Goal: Complete application form

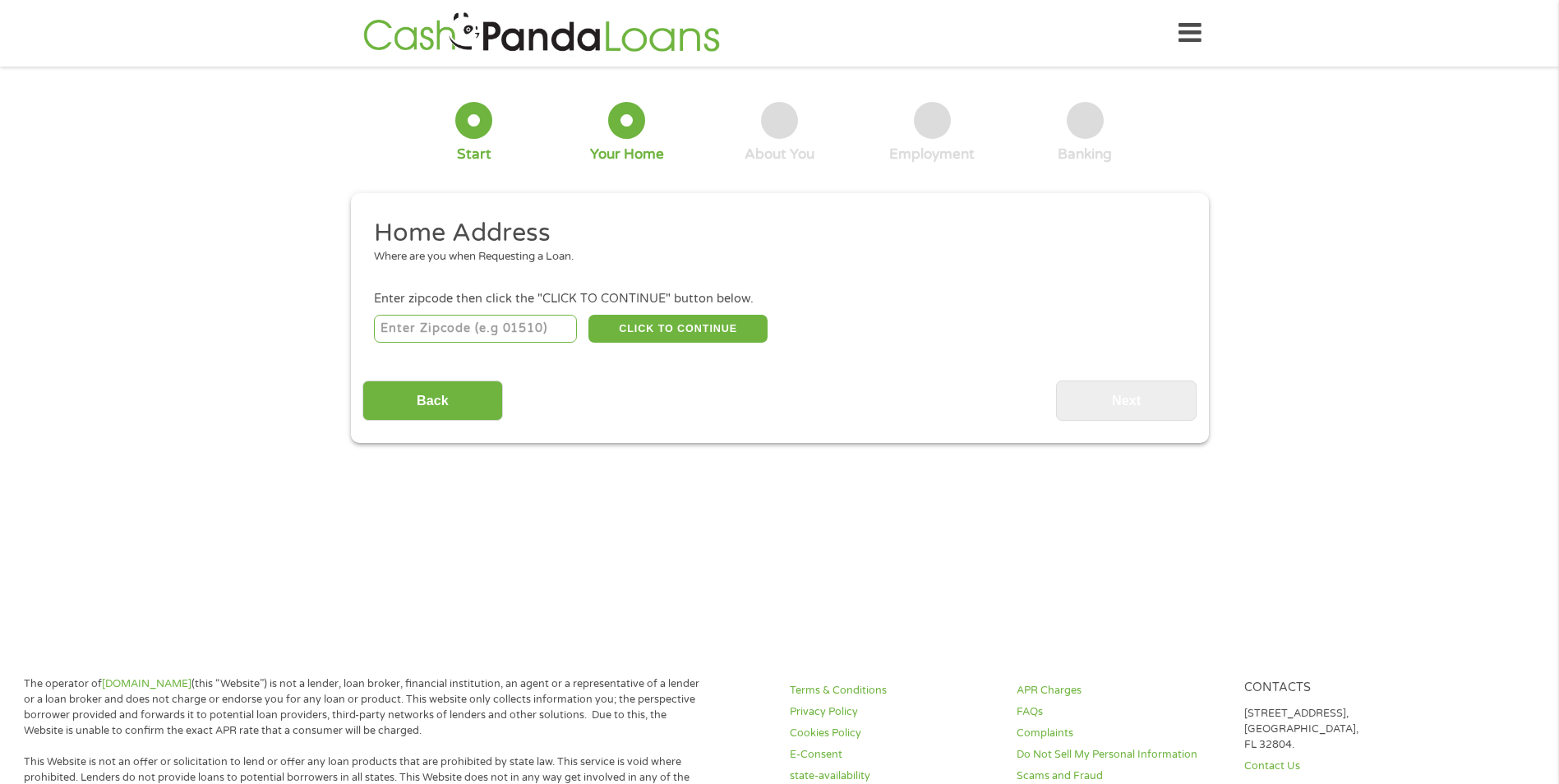
click at [538, 325] on input "number" at bounding box center [475, 328] width 203 height 27
type input "33025"
select select "[US_STATE]"
click at [758, 325] on button "CLICK TO CONTINUE" at bounding box center [678, 328] width 179 height 27
type input "33025"
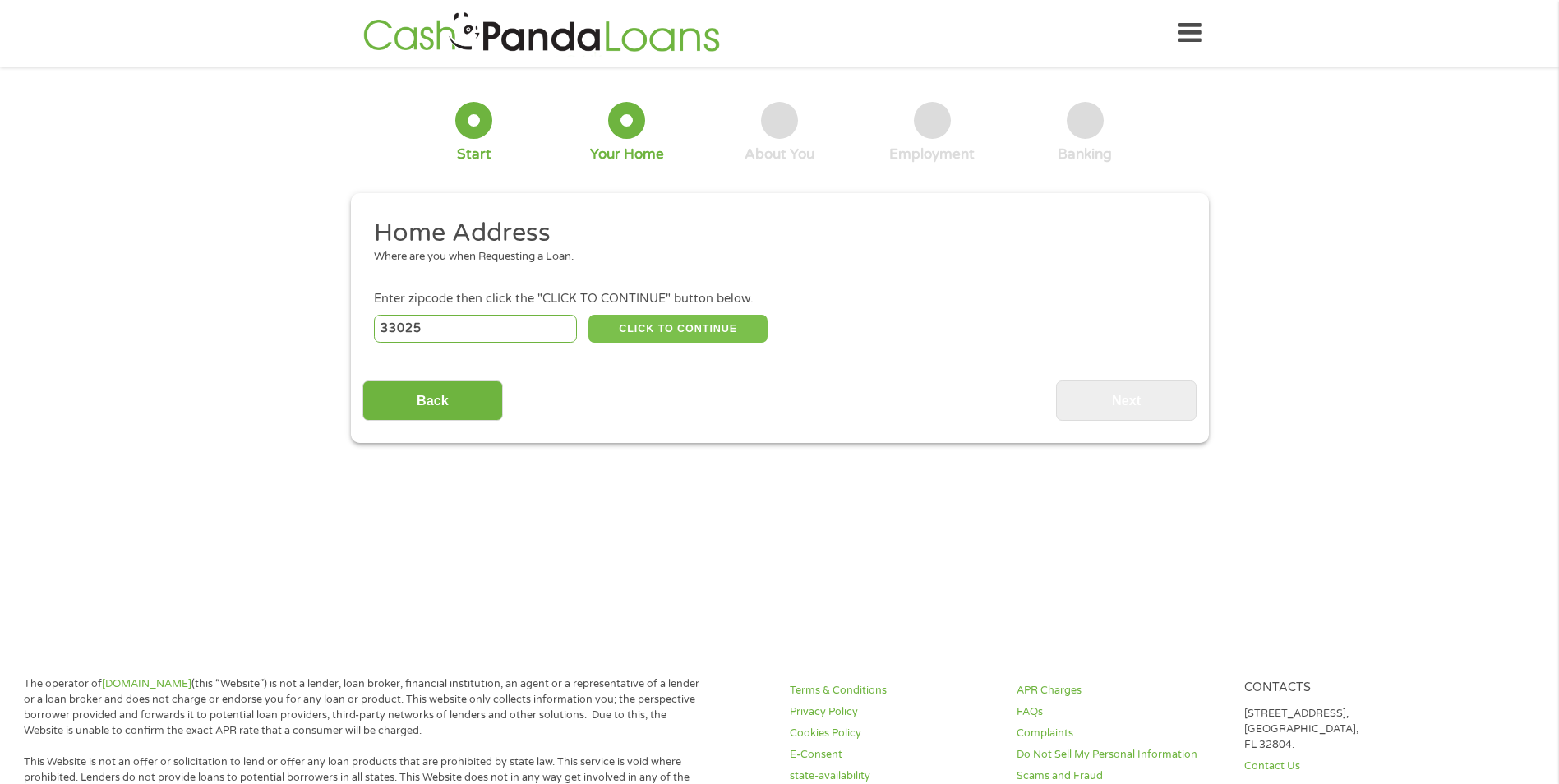
type input "Hollywood"
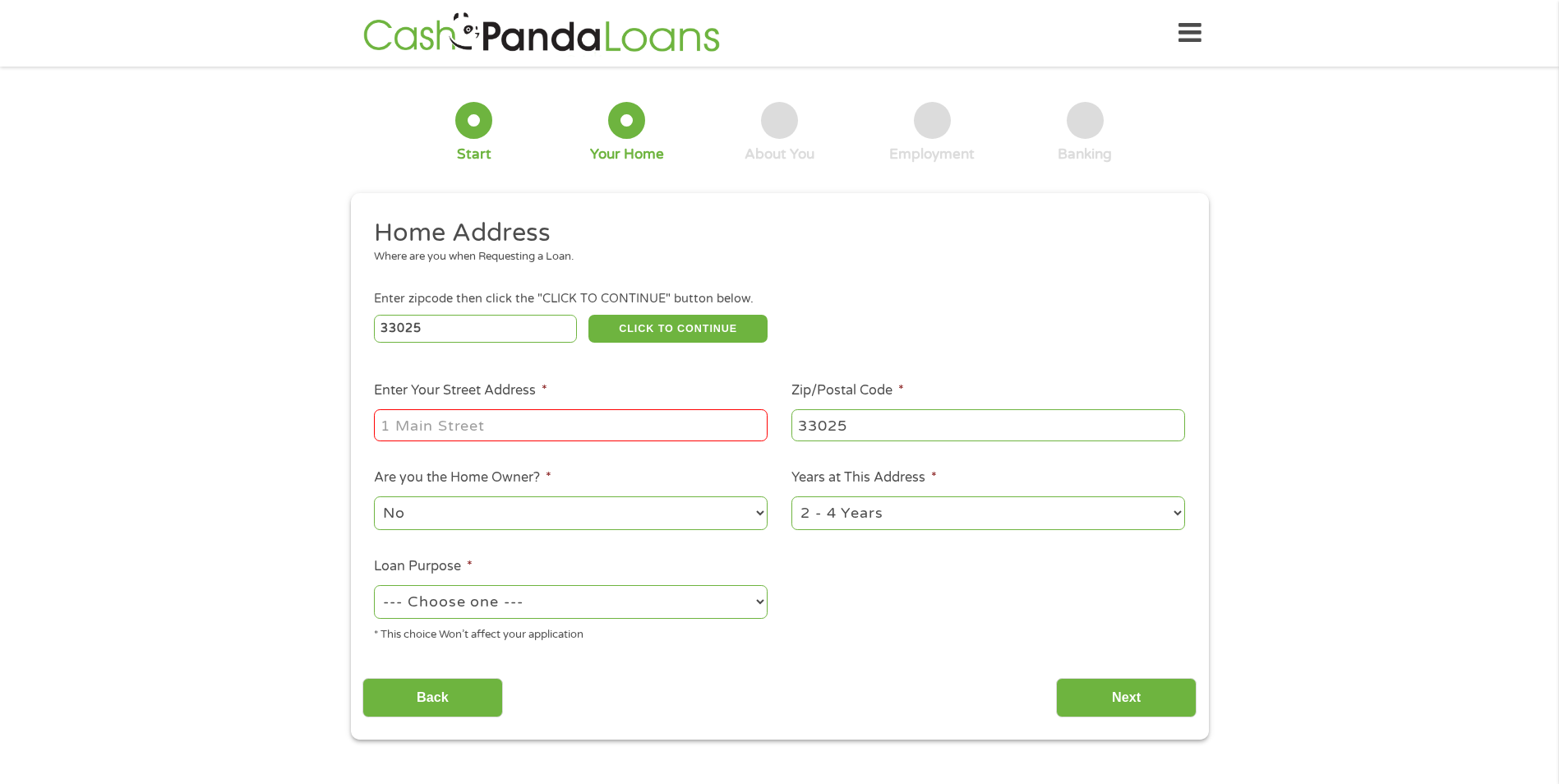
click at [539, 422] on input "Enter Your Street Address *" at bounding box center [571, 424] width 394 height 31
type input "[STREET_ADDRESS]"
click at [862, 524] on select "1 Year or less 1 - 2 Years 2 - 4 Years Over 4 Years" at bounding box center [988, 513] width 394 height 34
select select "60months"
click at [791, 496] on select "1 Year or less 1 - 2 Years 2 - 4 Years Over 4 Years" at bounding box center [988, 513] width 394 height 34
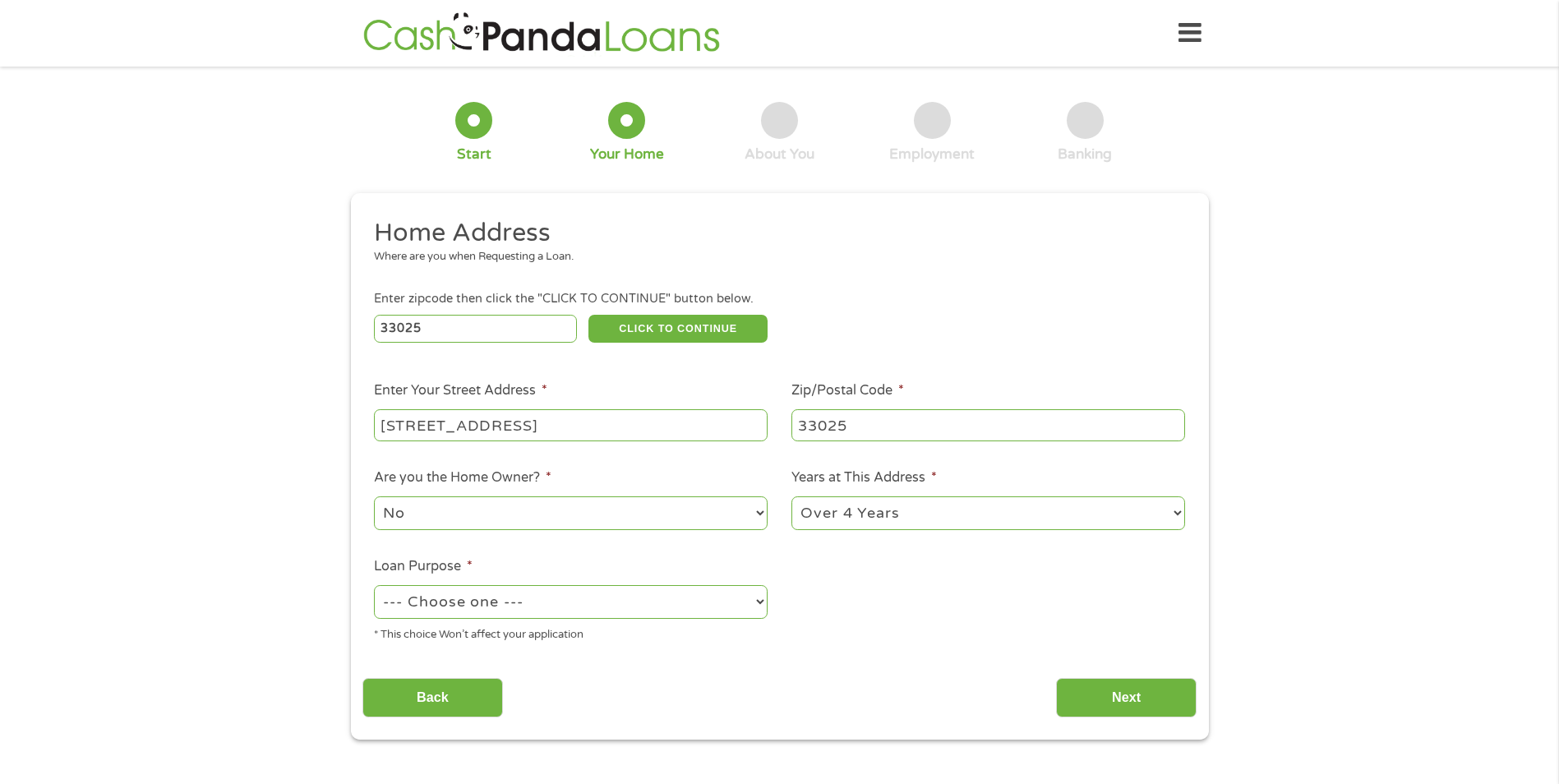
click at [459, 513] on select "No Yes" at bounding box center [571, 513] width 394 height 34
select select "yes"
click at [374, 496] on select "No Yes" at bounding box center [571, 513] width 394 height 34
click at [466, 602] on select "--- Choose one --- Pay Bills Debt Consolidation Home Improvement Major Purchase…" at bounding box center [571, 601] width 394 height 34
select select "homeimprovement"
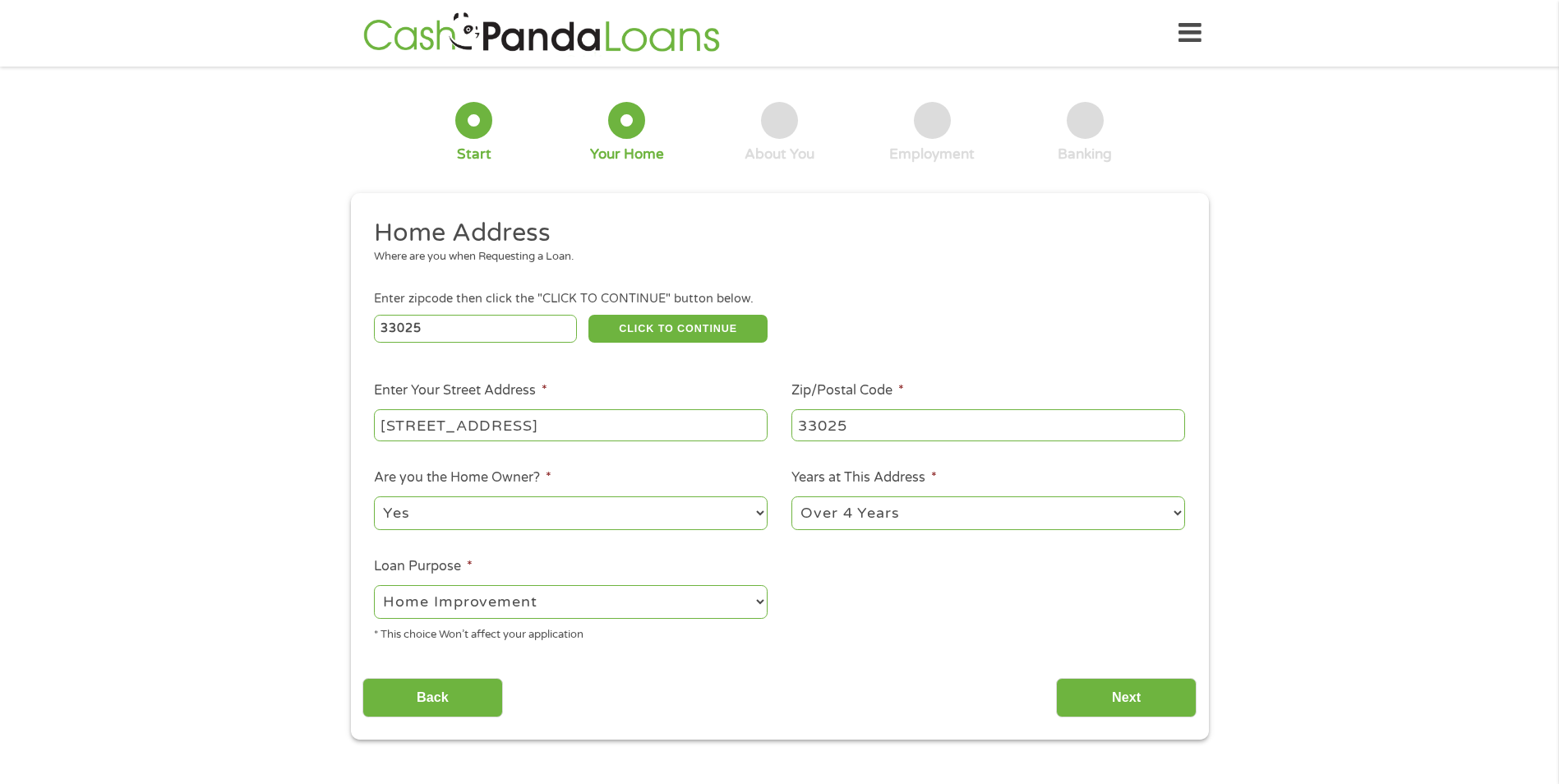
click at [374, 584] on select "--- Choose one --- Pay Bills Debt Consolidation Home Improvement Major Purchase…" at bounding box center [571, 601] width 394 height 34
click at [1168, 709] on input "Next" at bounding box center [1126, 697] width 140 height 40
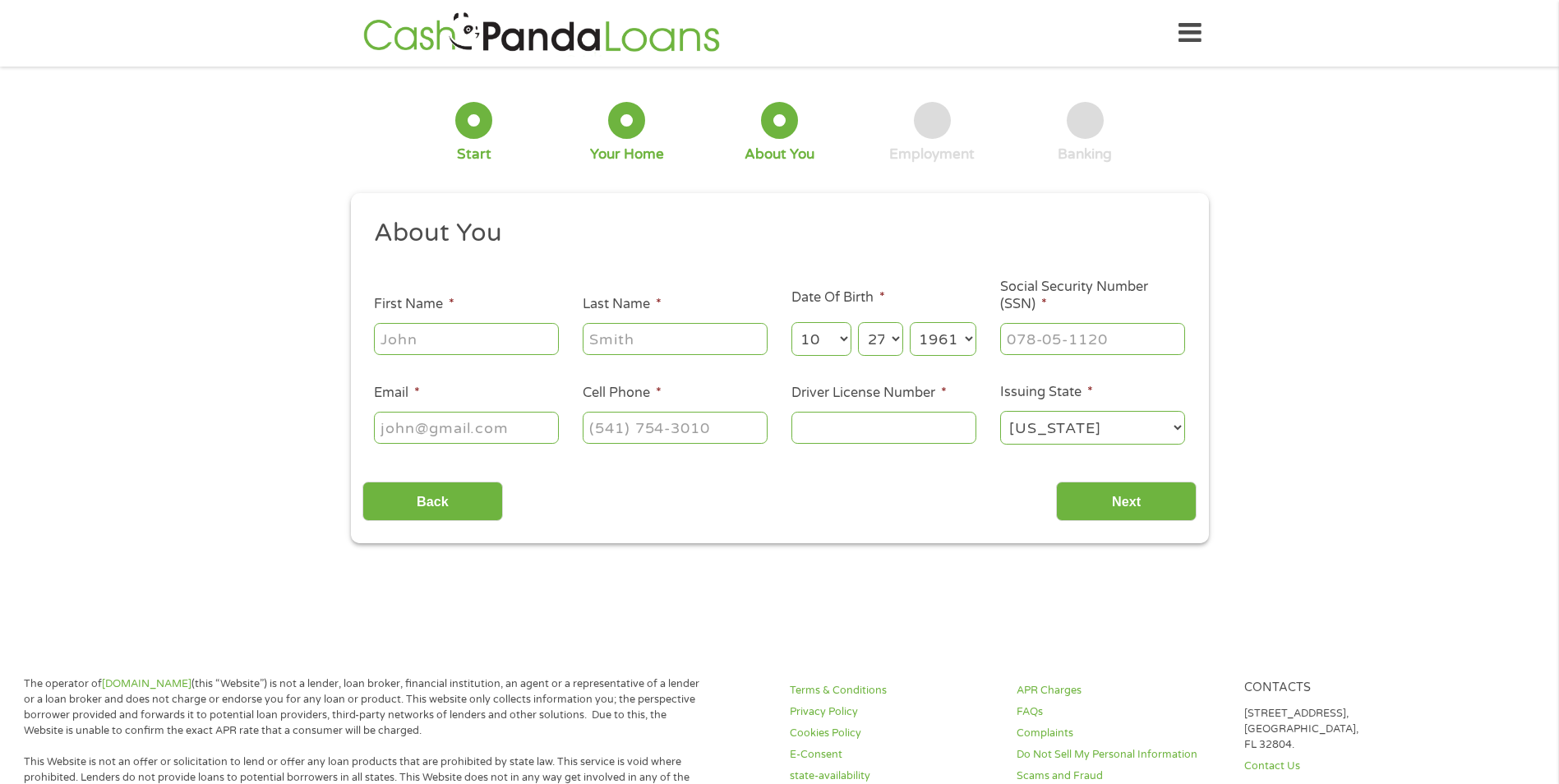
click at [440, 337] on input "First Name *" at bounding box center [466, 338] width 185 height 31
type input "[PERSON_NAME]"
type input "[EMAIL_ADDRESS][DOMAIN_NAME]"
type input "[PHONE_NUMBER]"
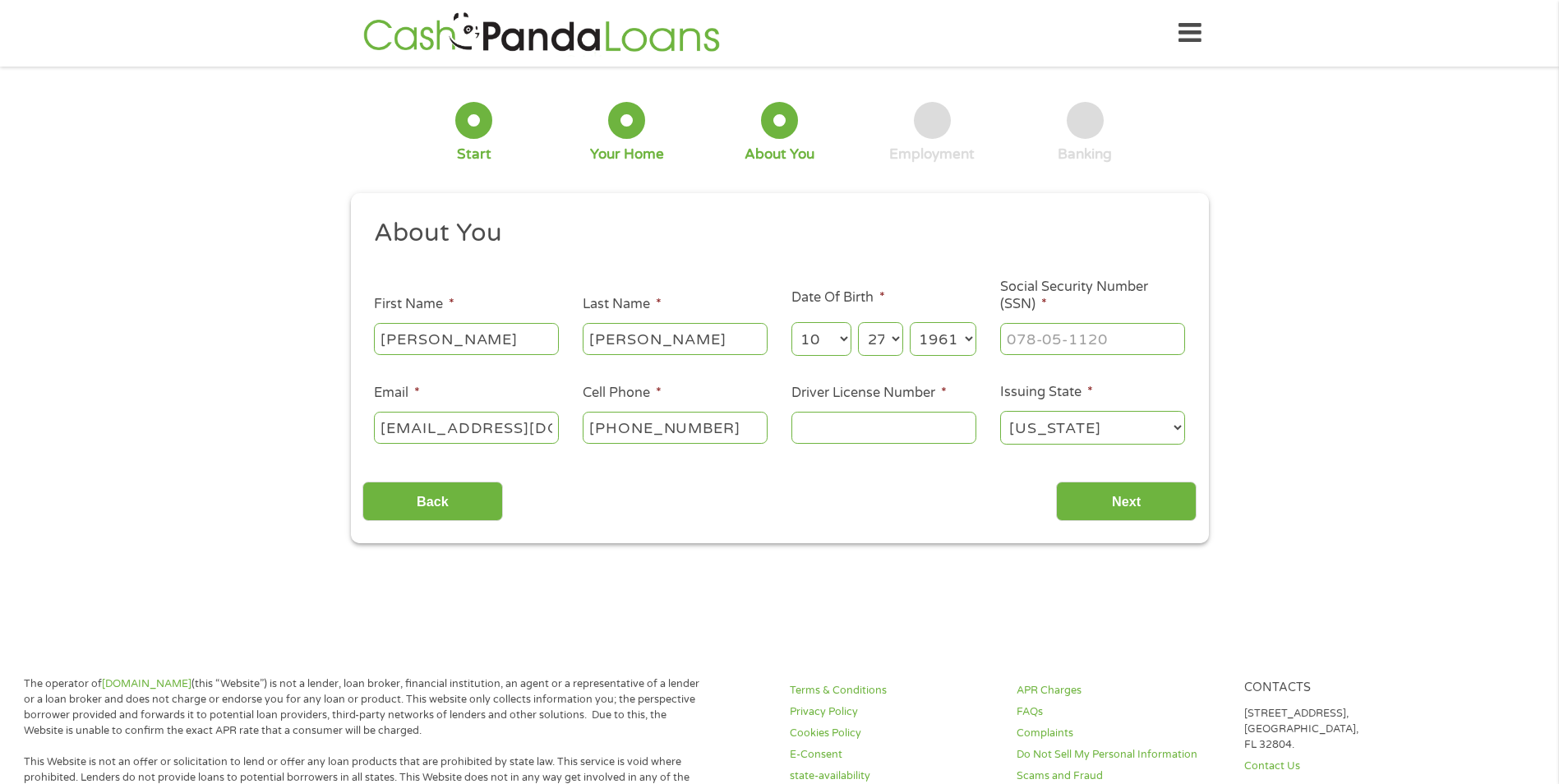
click at [1097, 358] on ul "About You This field is hidden when viewing the form Title * --- Choose one ---…" at bounding box center [779, 338] width 834 height 242
click at [1097, 350] on input "___-__-____" at bounding box center [1092, 338] width 185 height 31
type input "263-43-3801"
click at [865, 416] on input "Driver License Number *" at bounding box center [884, 427] width 185 height 31
type input "H322172613870"
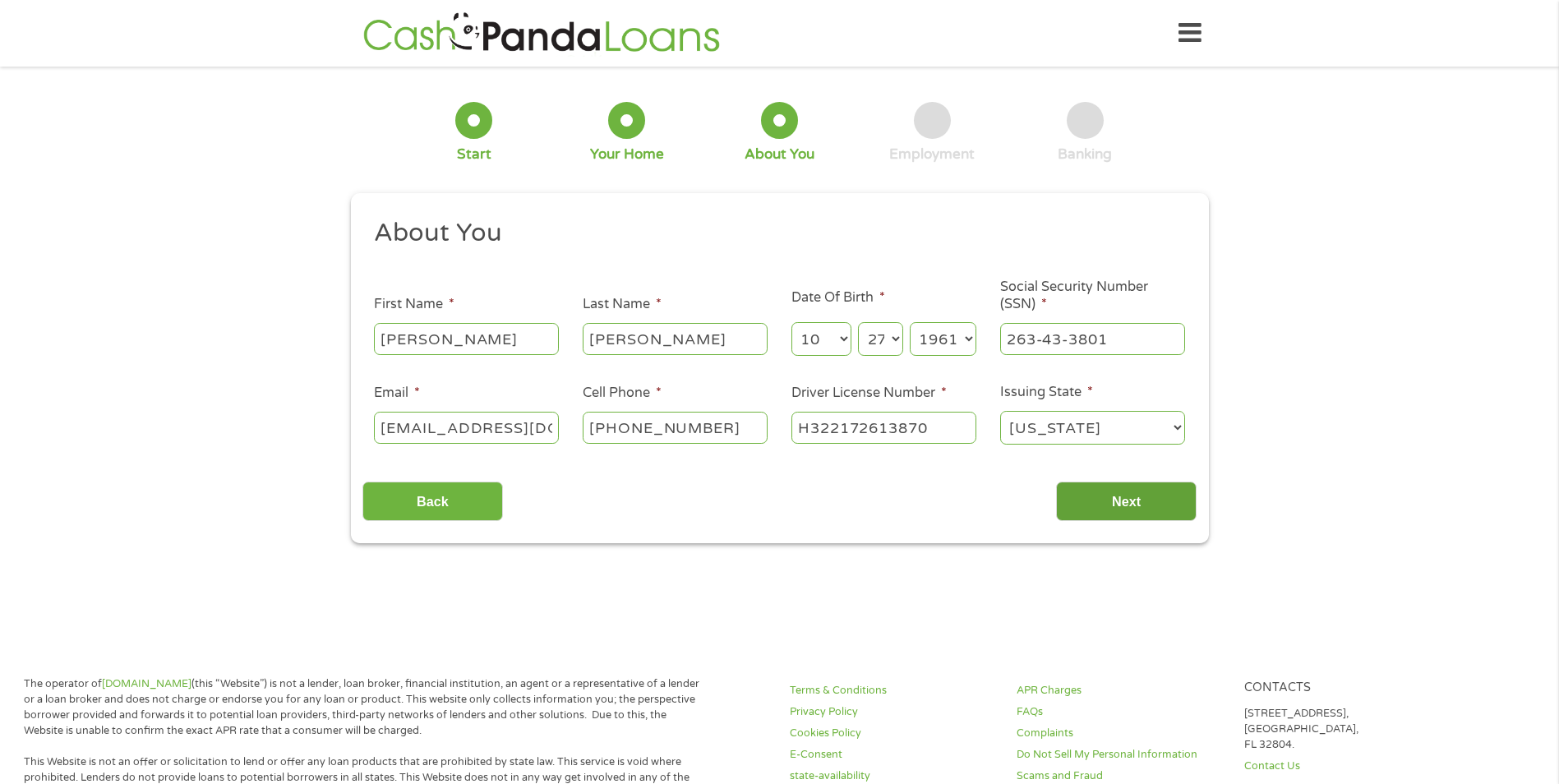
click at [1130, 509] on input "Next" at bounding box center [1126, 501] width 140 height 40
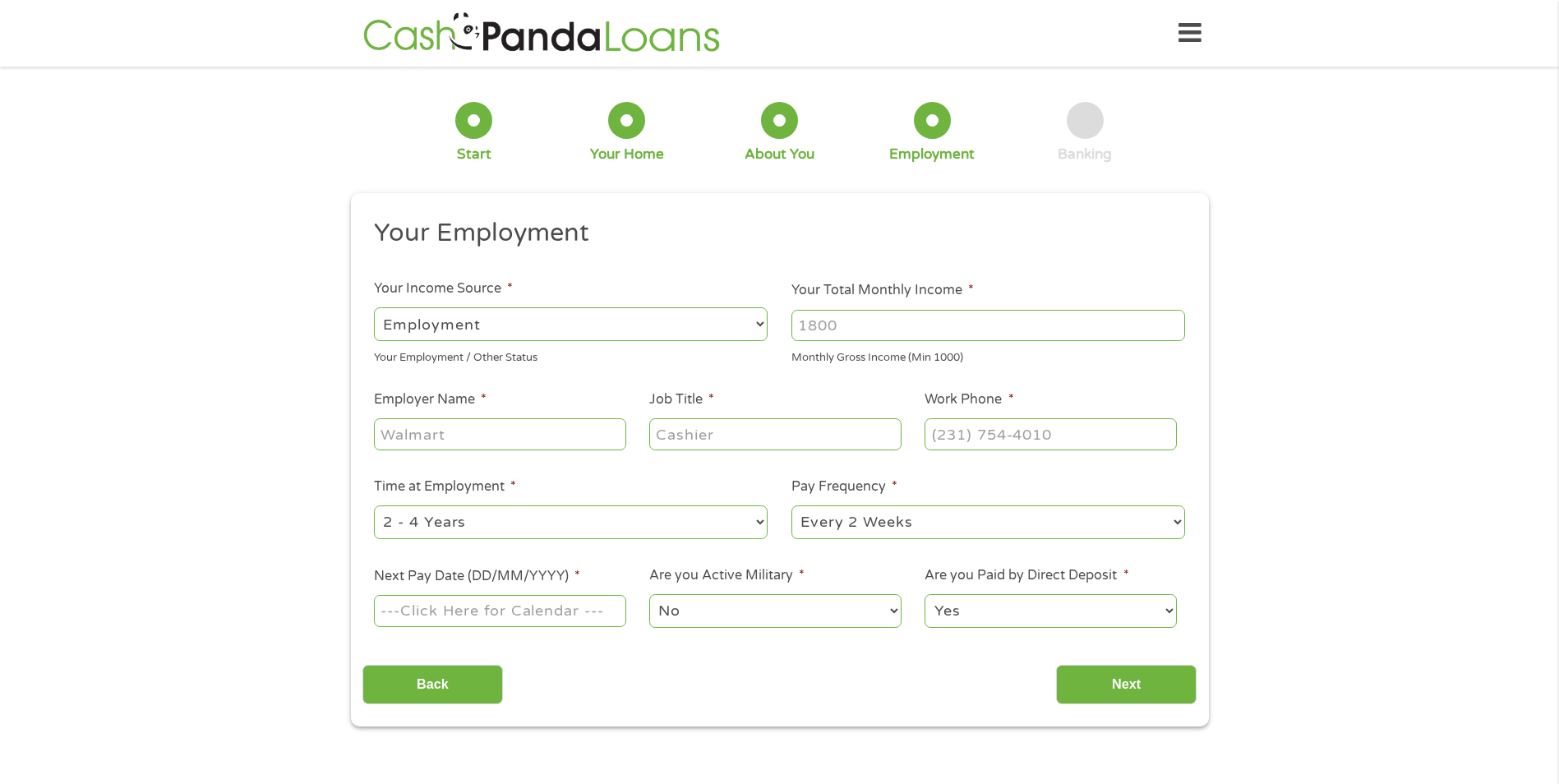
click at [424, 426] on input "Employer Name *" at bounding box center [499, 433] width 251 height 31
type input "BENJI AUTO"
click at [718, 414] on li "Job Title *" at bounding box center [776, 420] width 275 height 63
click at [725, 422] on input "Job Title *" at bounding box center [775, 433] width 251 height 31
type input "MANAGER"
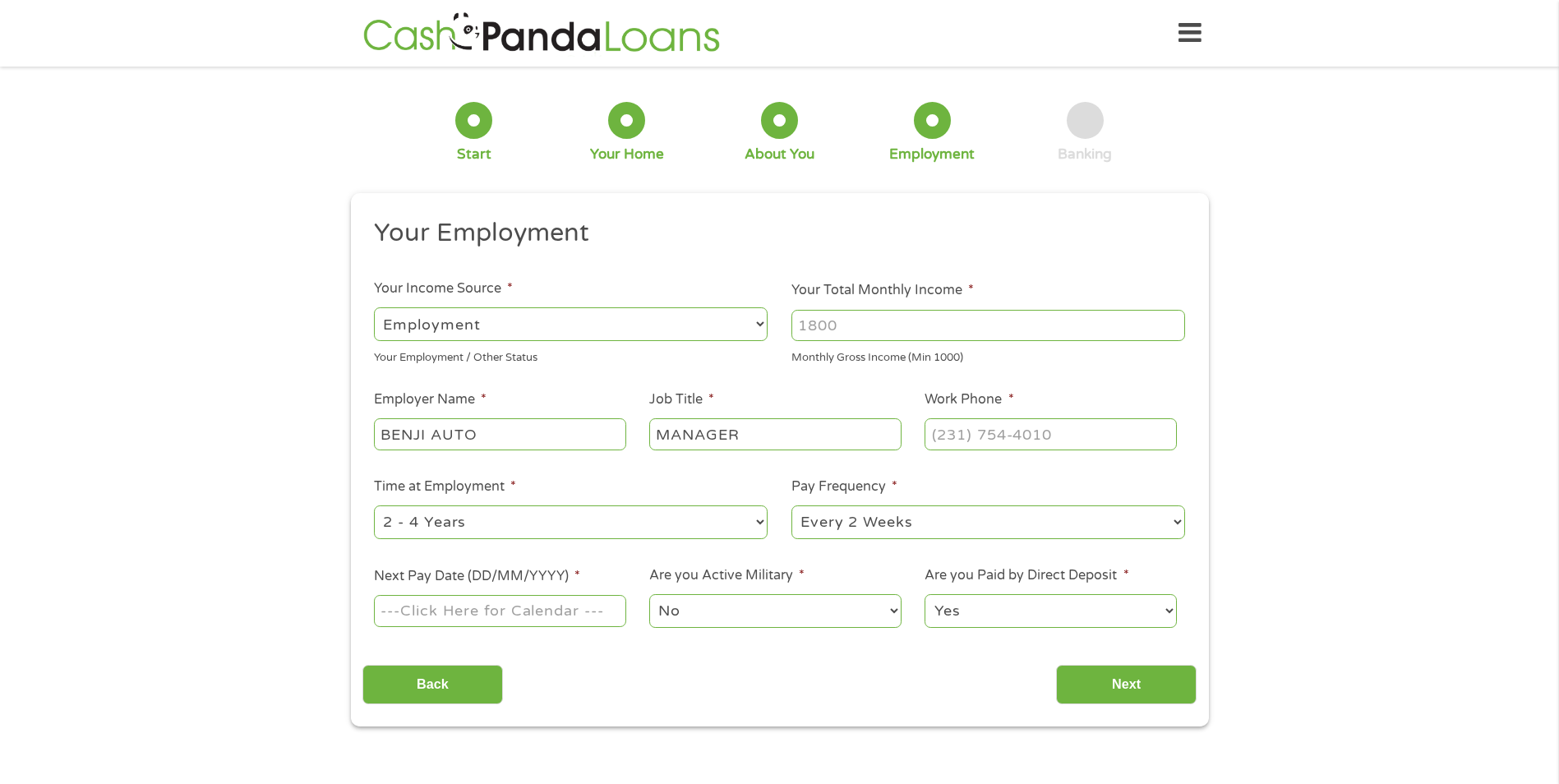
type input "(___) ___-____"
click at [1012, 440] on input "(___) ___-____" at bounding box center [1050, 433] width 251 height 31
click at [955, 445] on input "(___) ___-____" at bounding box center [1050, 433] width 251 height 31
type input "[PHONE_NUMBER]"
click at [663, 519] on select "--- Choose one --- 1 Year or less 1 - 2 Years 2 - 4 Years Over 4 Years" at bounding box center [571, 522] width 394 height 34
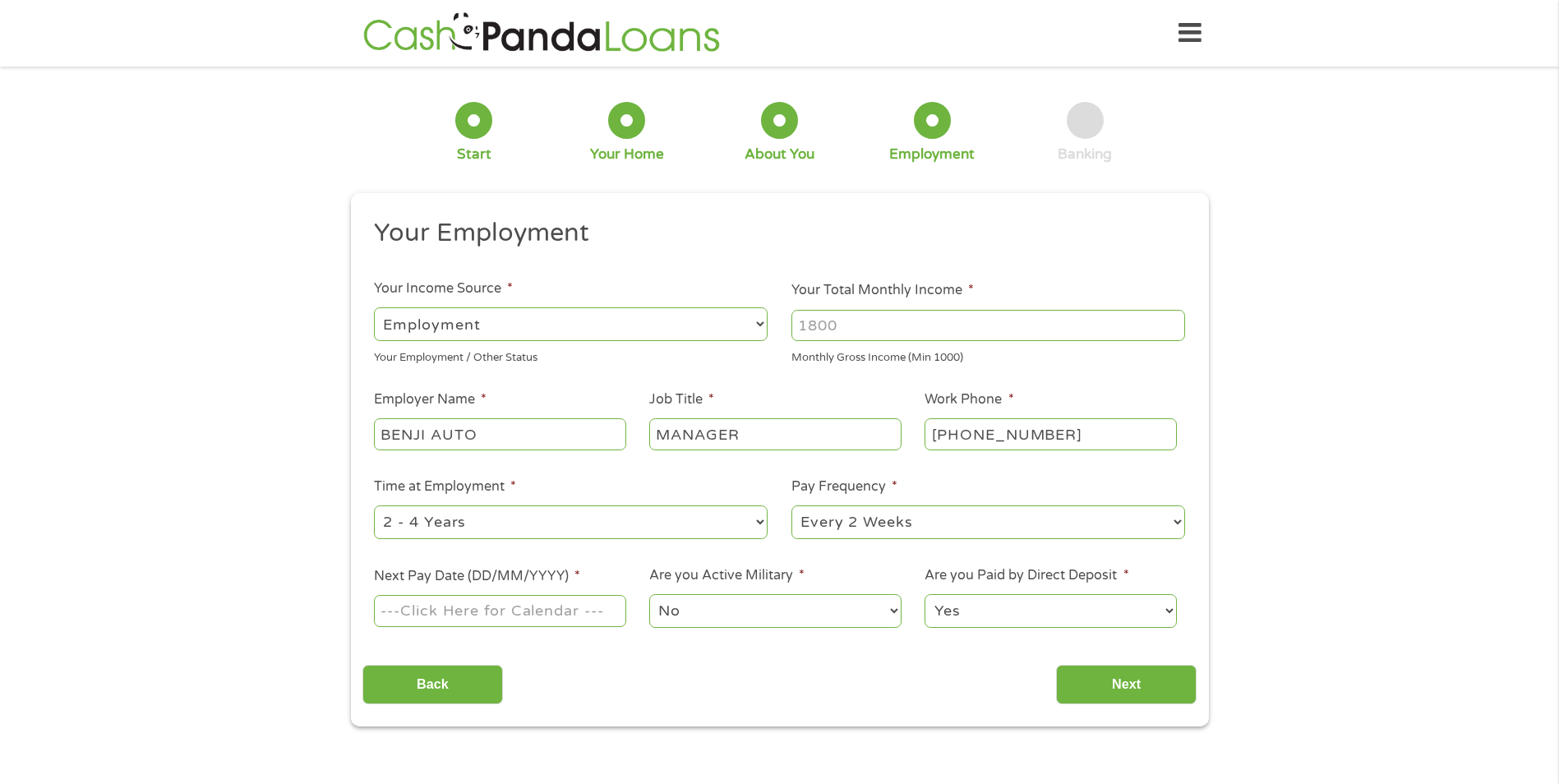
select select "60months"
click at [374, 506] on select "--- Choose one --- 1 Year or less 1 - 2 Years 2 - 4 Years Over 4 Years" at bounding box center [571, 522] width 394 height 34
click at [471, 600] on input "Next Pay Date (DD/MM/YYYY) *" at bounding box center [499, 610] width 251 height 31
type input "[DATE]"
click at [740, 606] on select "No Yes" at bounding box center [775, 611] width 251 height 34
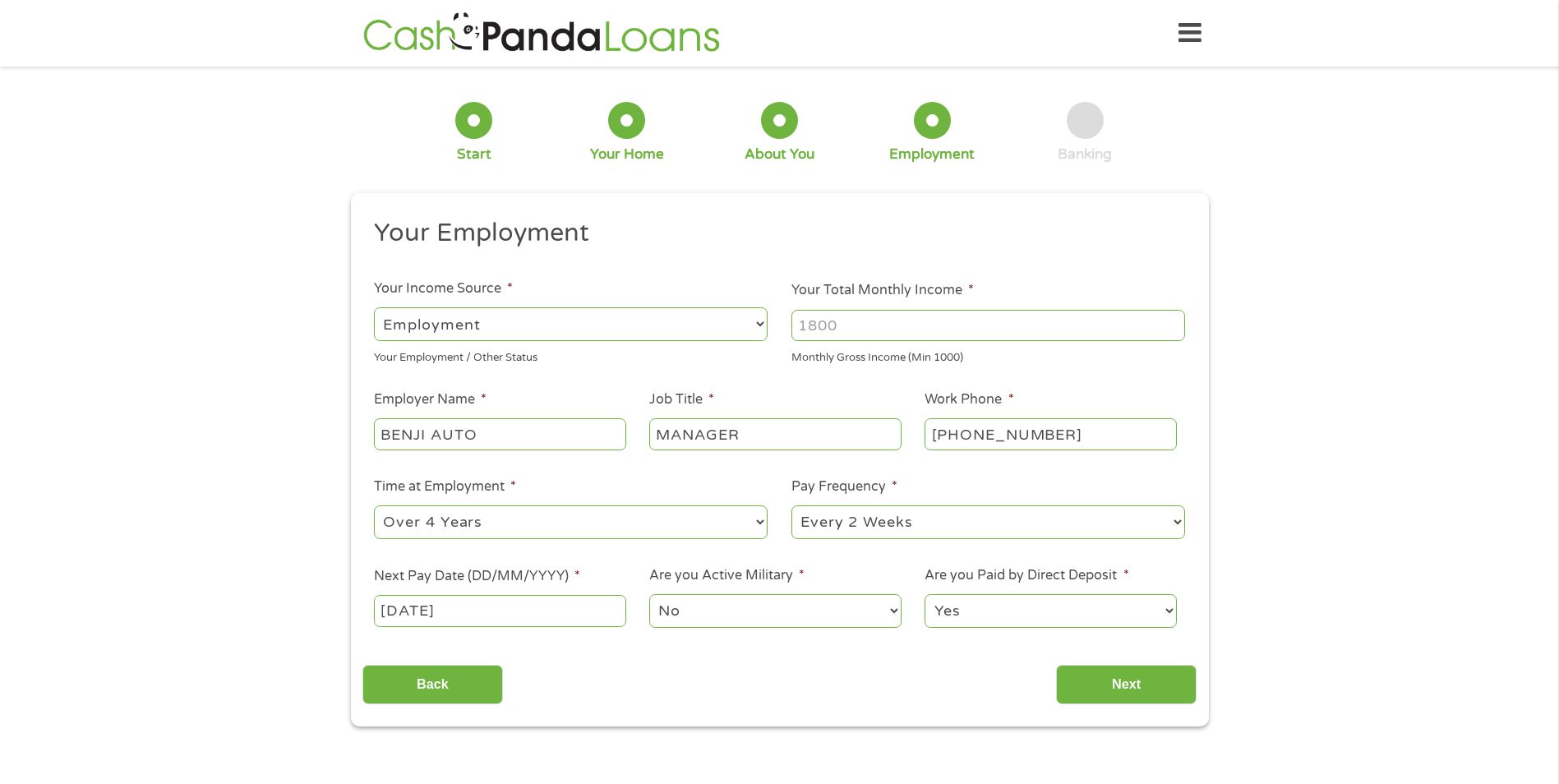
click at [999, 609] on select "Yes No" at bounding box center [1050, 611] width 251 height 34
click at [925, 594] on select "Yes No" at bounding box center [1050, 611] width 251 height 34
click at [1130, 679] on input "Next" at bounding box center [1126, 684] width 140 height 40
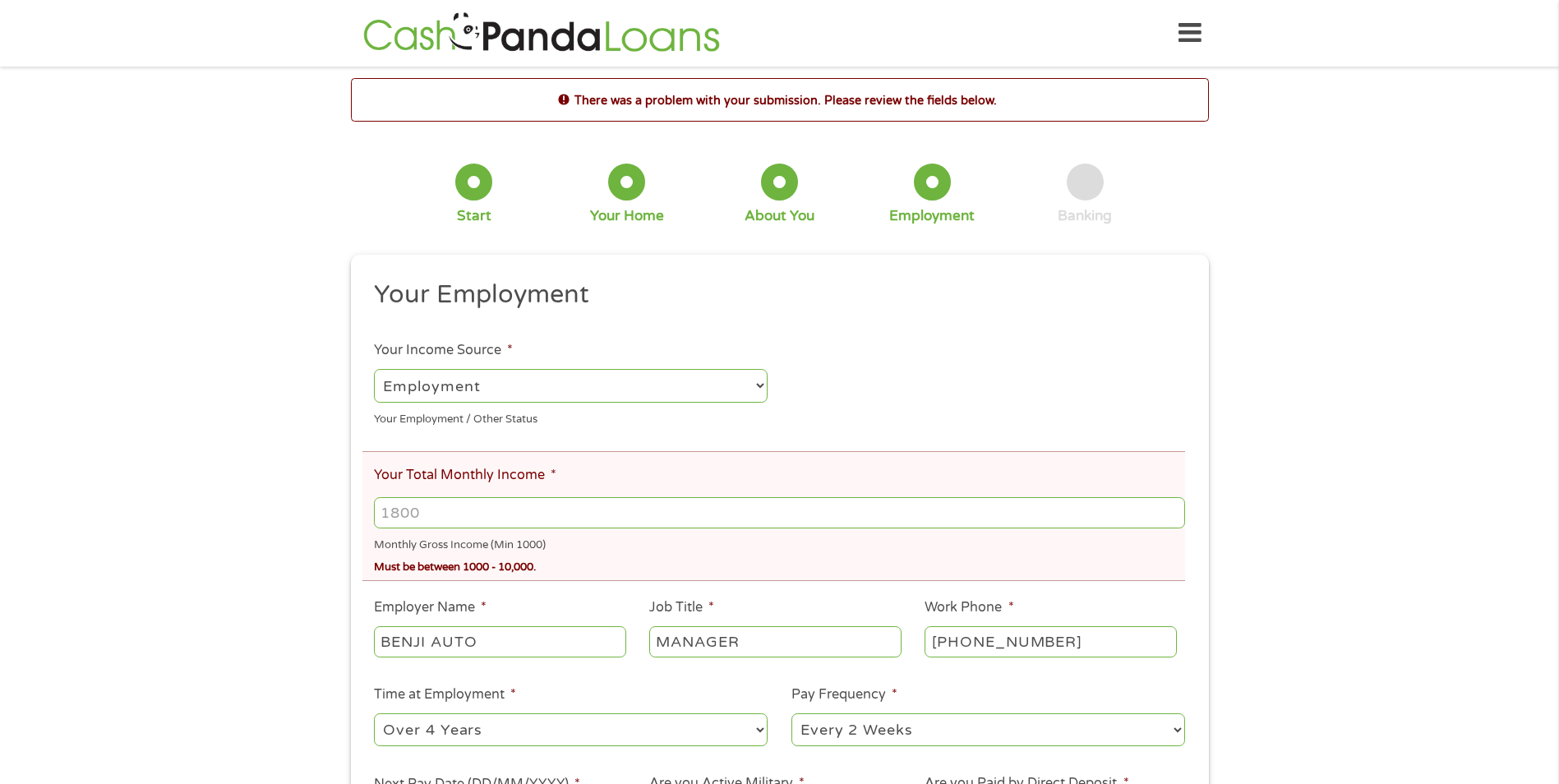
click at [514, 516] on input "Your Total Monthly Income *" at bounding box center [778, 512] width 810 height 31
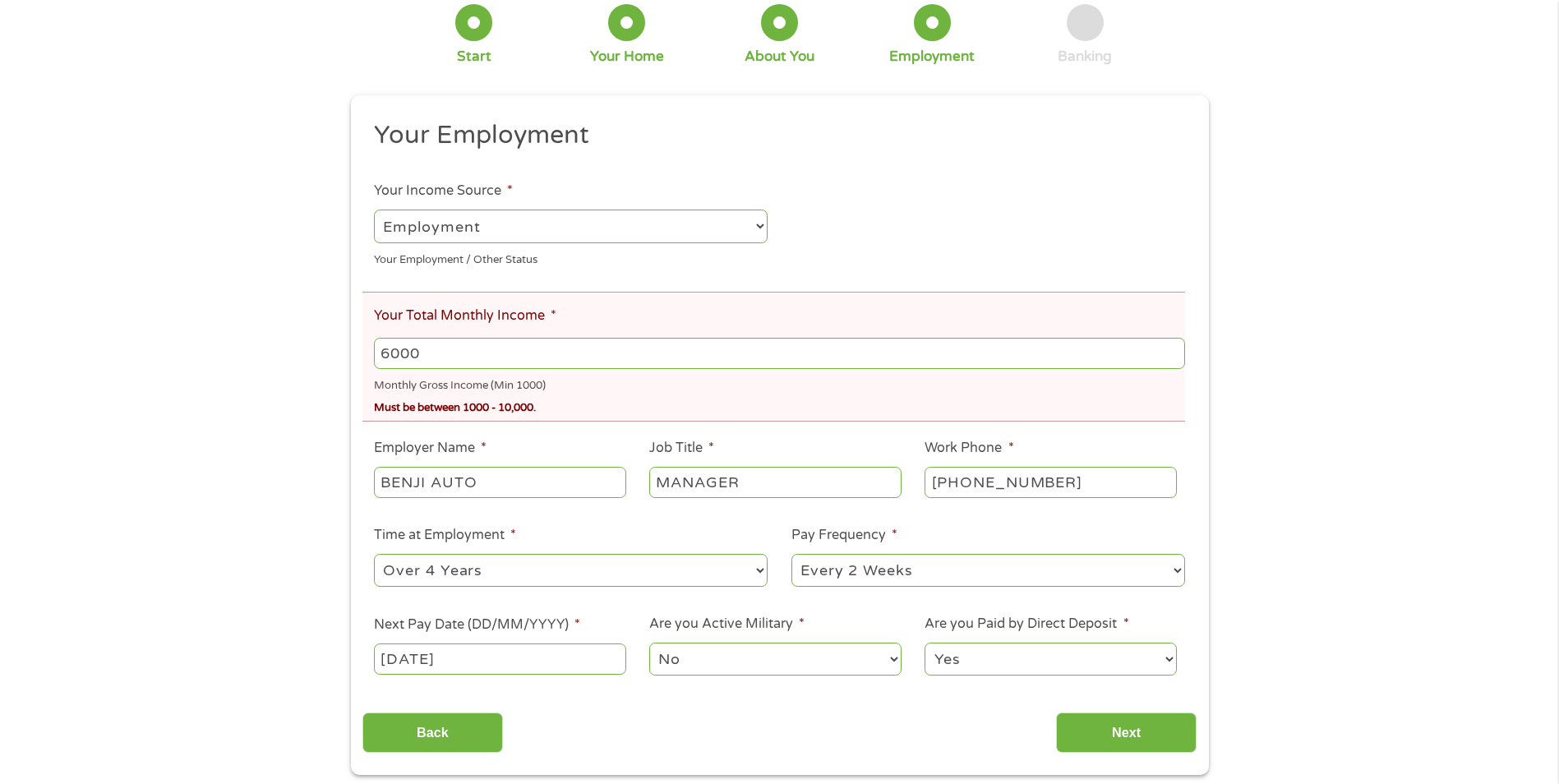
scroll to position [164, 0]
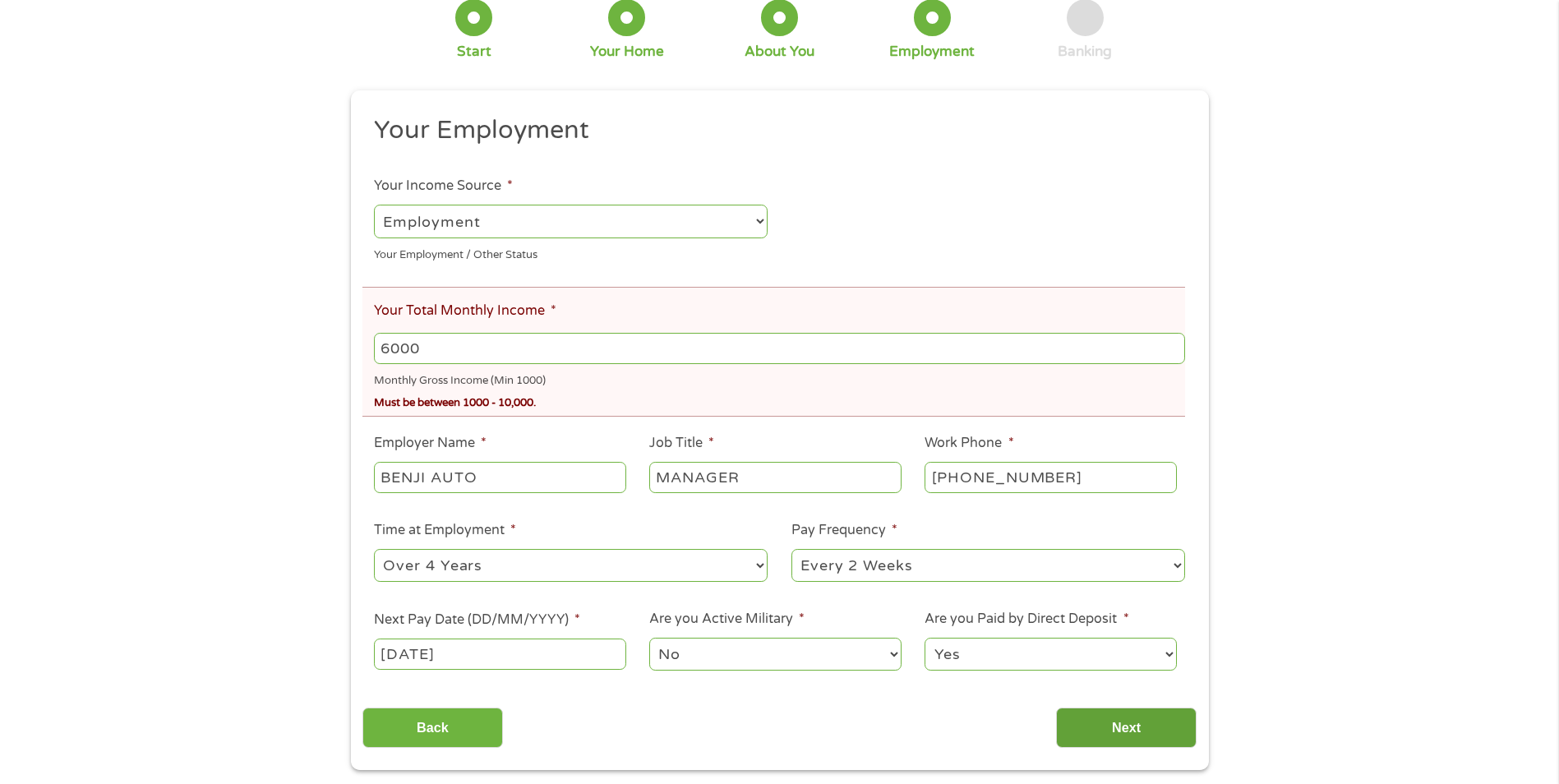
type input "6000"
click at [1104, 737] on input "Next" at bounding box center [1126, 726] width 140 height 40
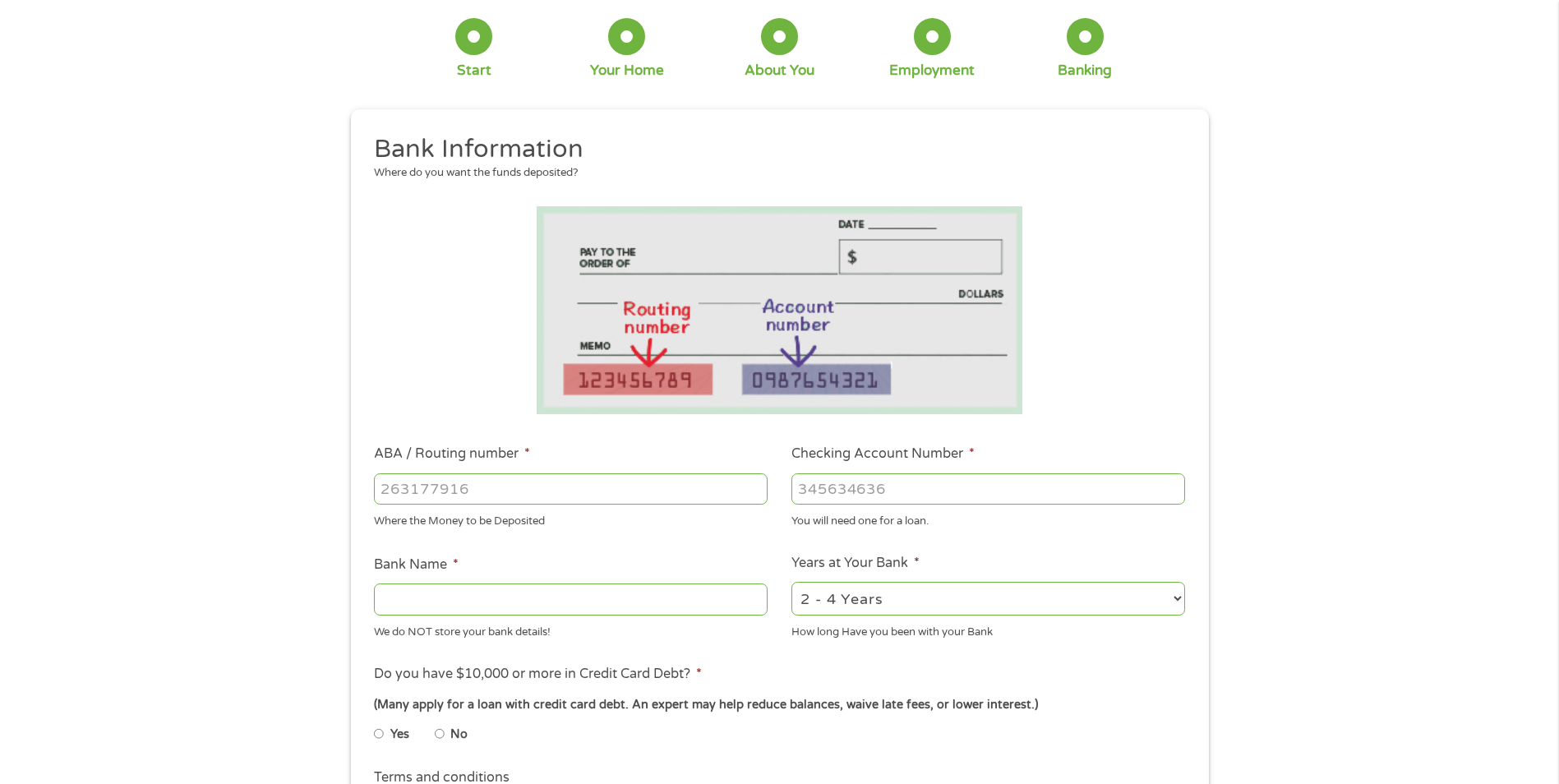
scroll to position [0, 0]
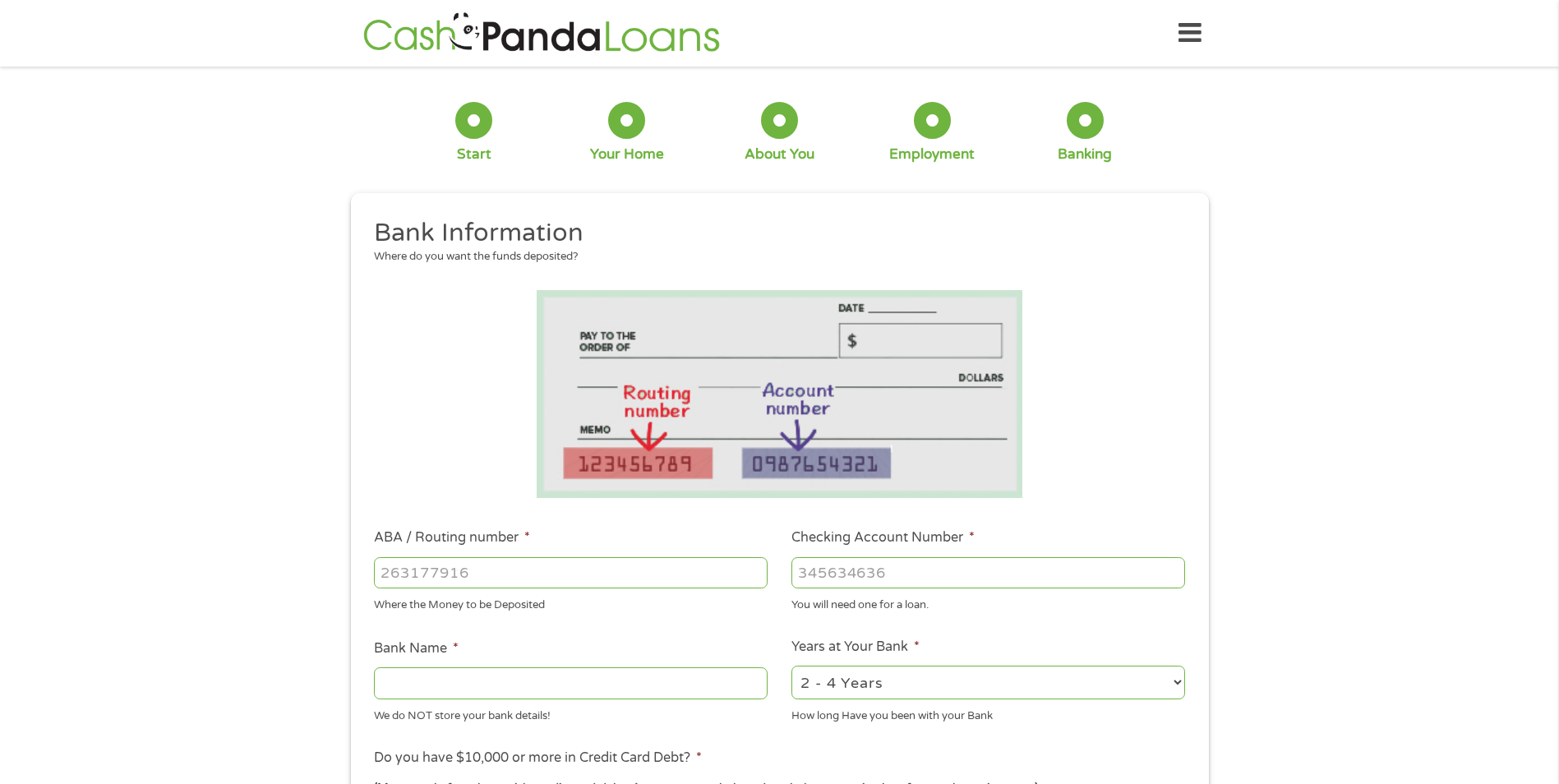
click at [594, 564] on input "ABA / Routing number *" at bounding box center [571, 572] width 394 height 31
click at [904, 572] on input "Checking Account Number *" at bounding box center [988, 572] width 394 height 31
type input "4450084466"
click at [559, 568] on input "ABA / Routing number *" at bounding box center [571, 572] width 394 height 31
drag, startPoint x: 962, startPoint y: 580, endPoint x: 729, endPoint y: 603, distance: 234.1
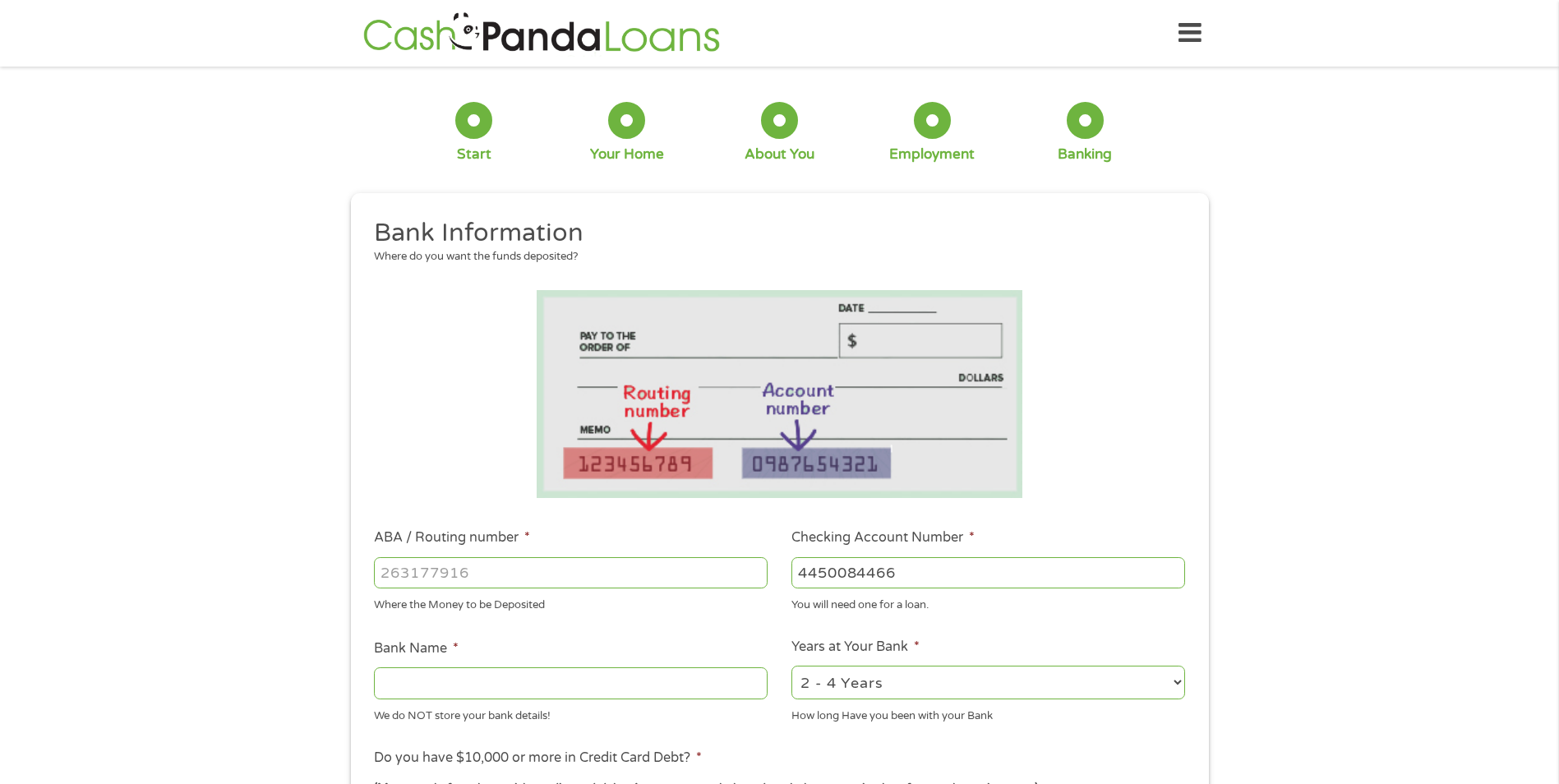
click at [729, 603] on ul "Bank Information Where do you want the funds deposited? ABA / Routing number * …" at bounding box center [779, 626] width 834 height 818
click at [518, 561] on input "ABA / Routing number *" at bounding box center [571, 572] width 394 height 31
type input "6"
type input "067014822"
type input "TD BANK NA"
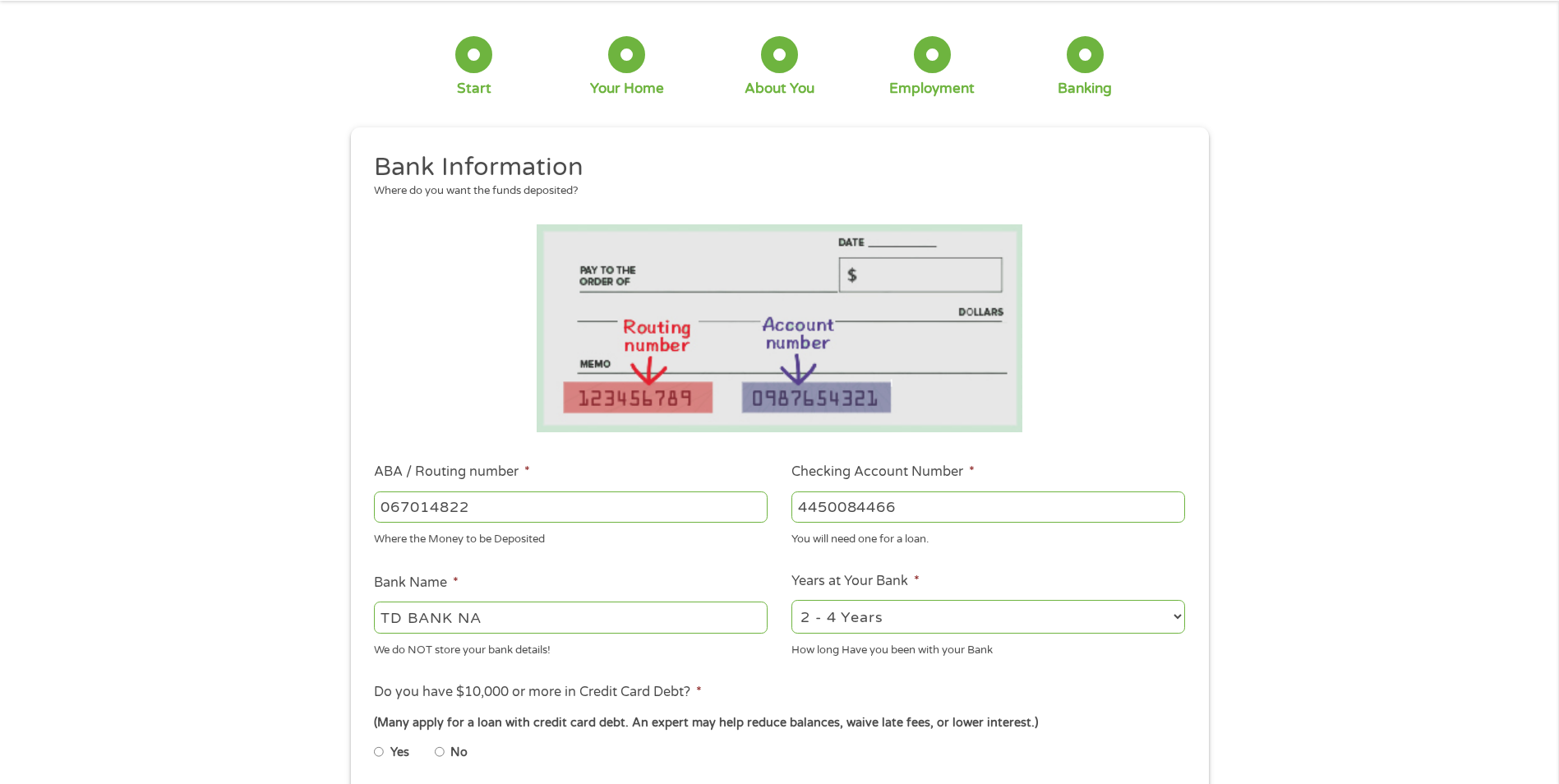
scroll to position [328, 0]
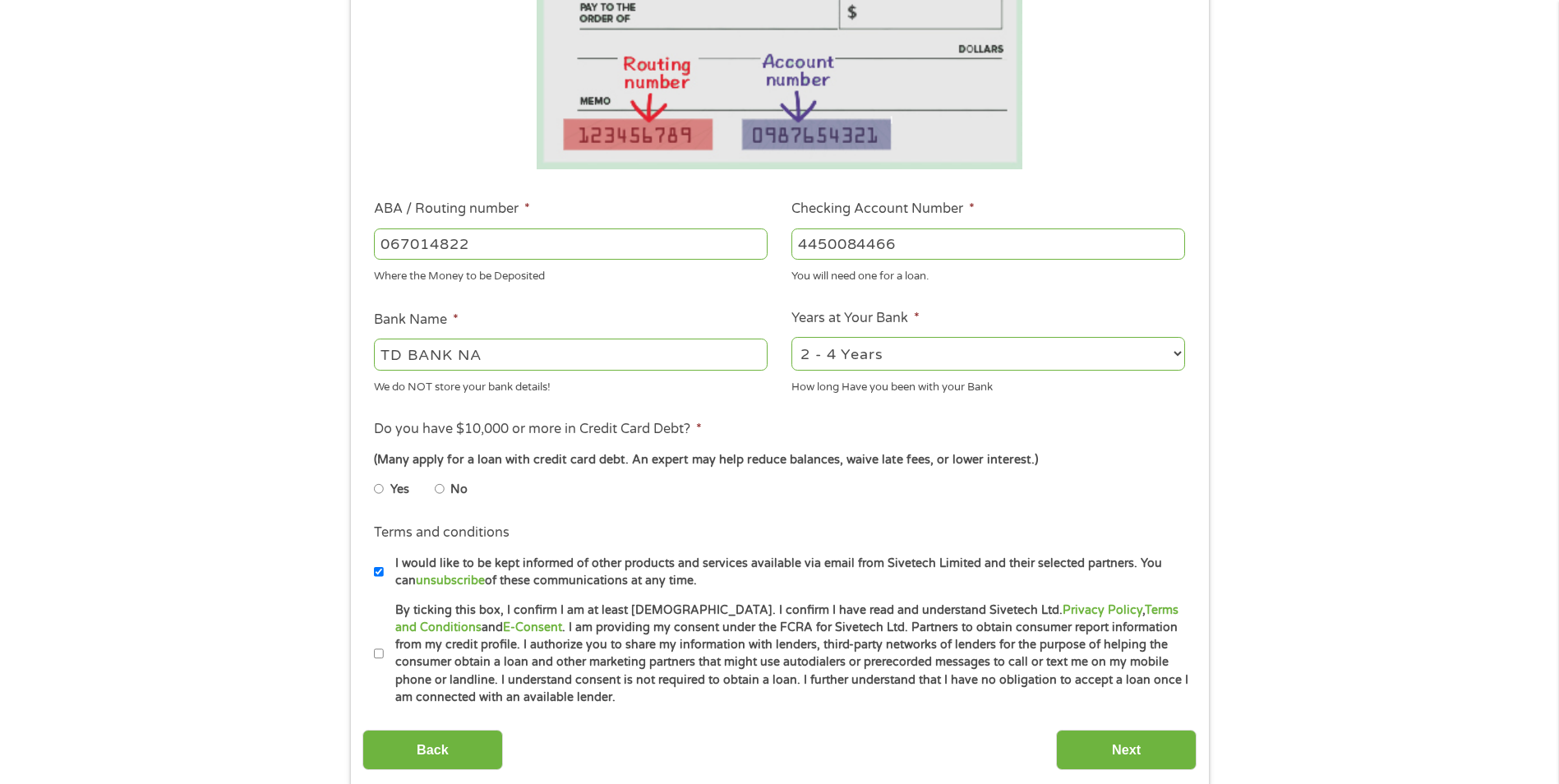
type input "067014822"
click at [443, 492] on input "No" at bounding box center [439, 489] width 10 height 27
radio input "true"
click at [380, 662] on input "By ticking this box, I confirm I am at least [DEMOGRAPHIC_DATA]. I confirm I ha…" at bounding box center [378, 654] width 10 height 27
checkbox input "true"
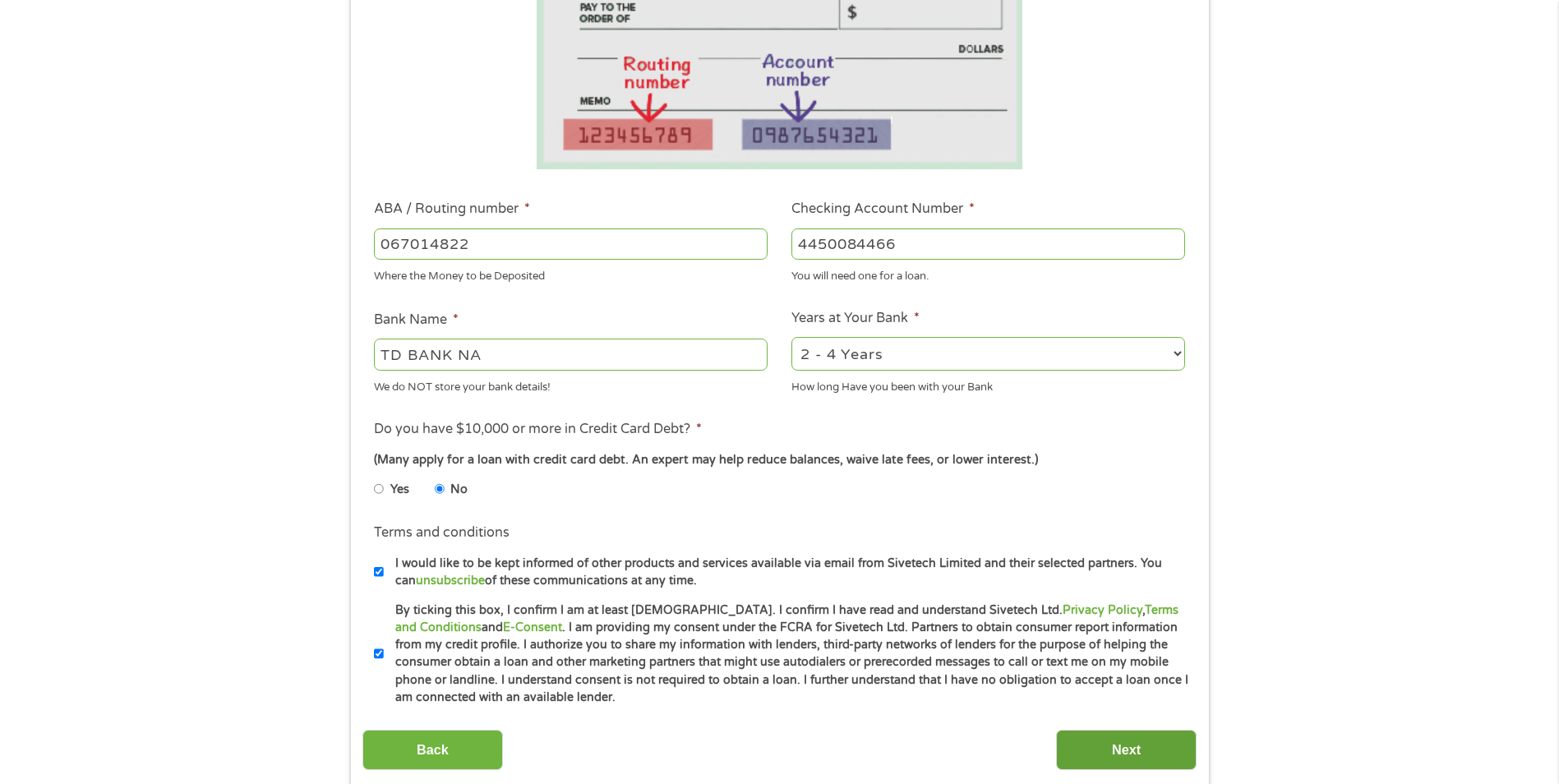
click at [1115, 762] on input "Next" at bounding box center [1126, 749] width 140 height 40
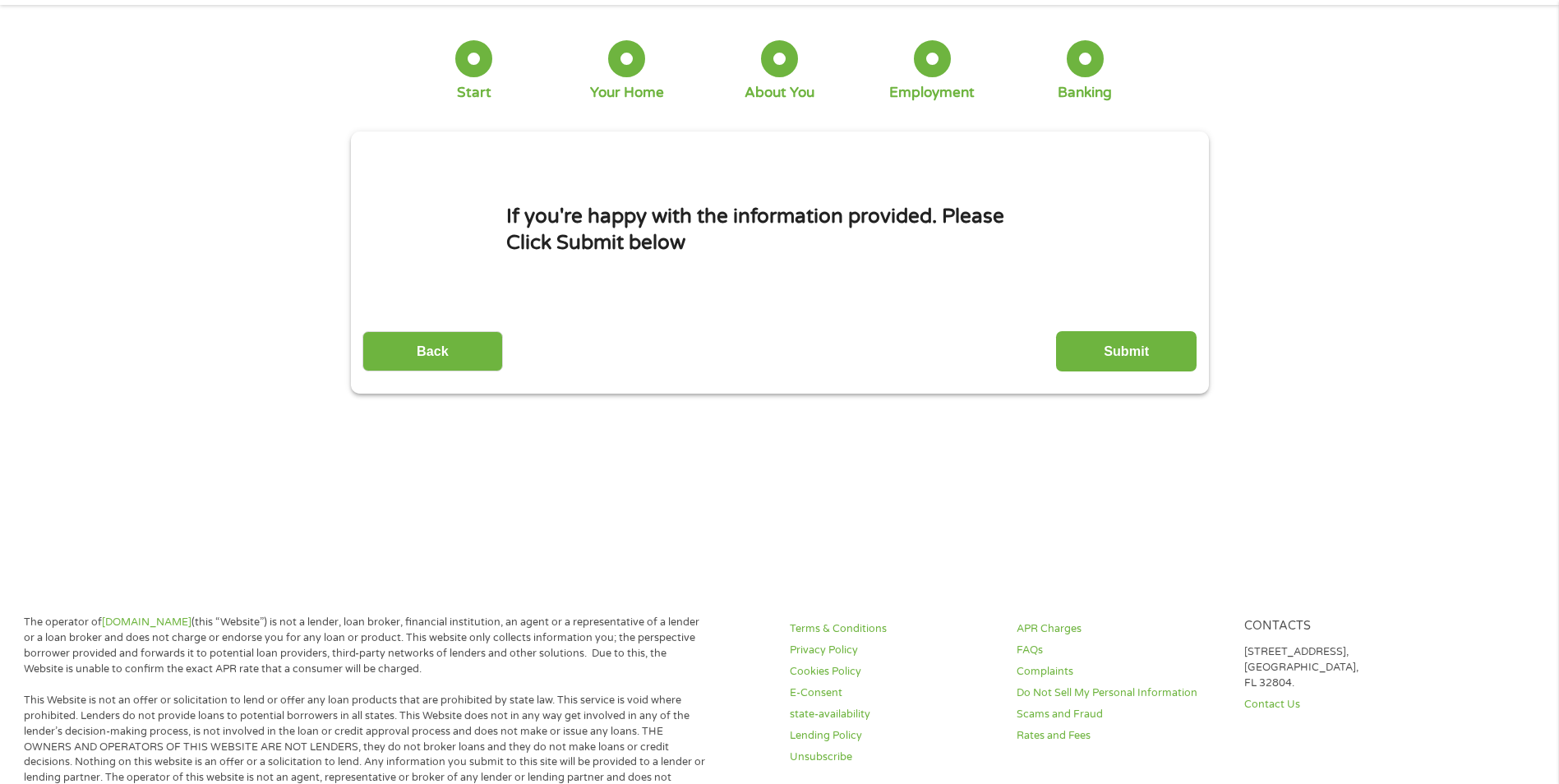
scroll to position [0, 0]
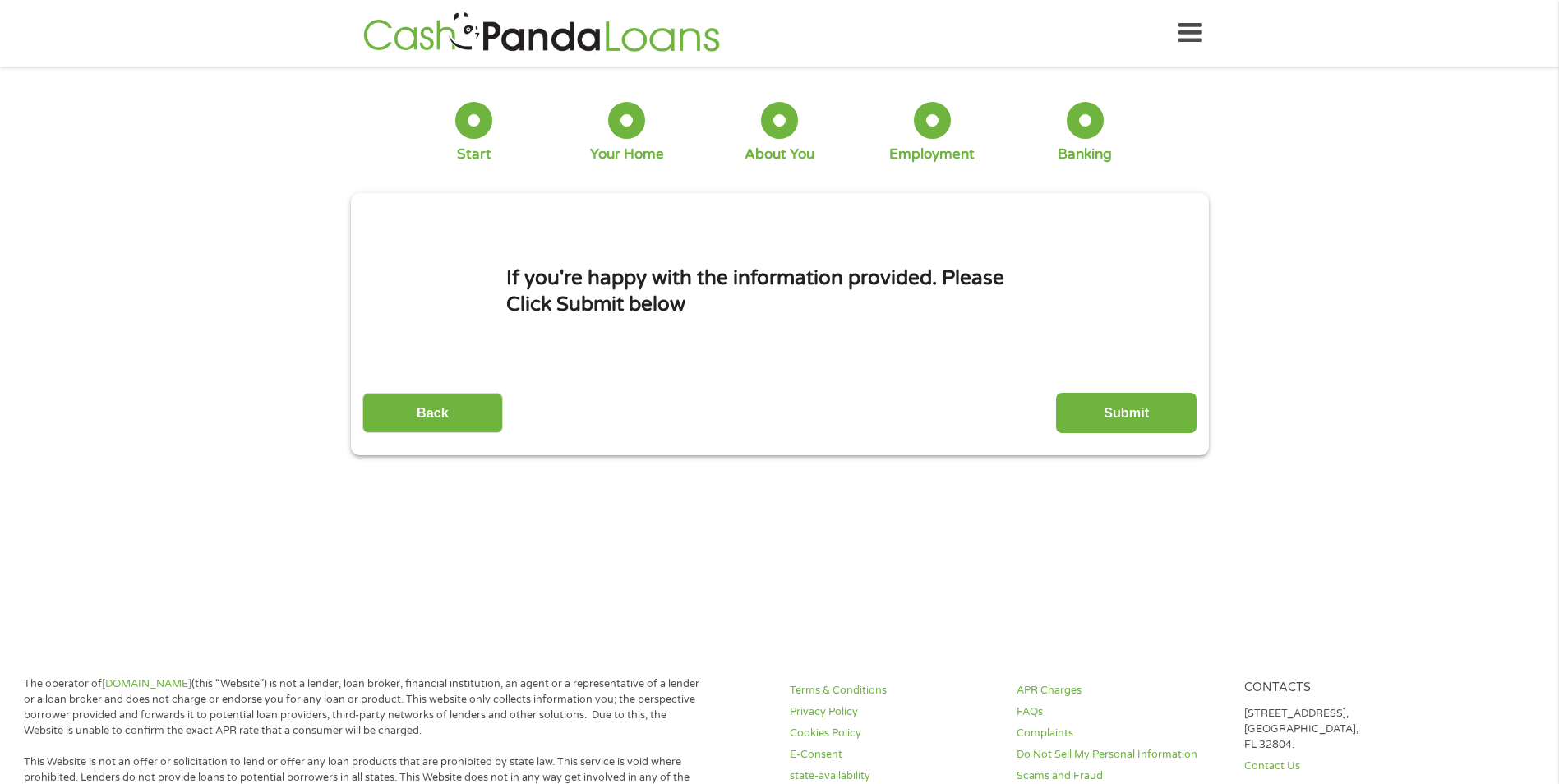
click at [1147, 390] on div "Back Submit" at bounding box center [779, 407] width 834 height 51
click at [1141, 399] on input "Submit" at bounding box center [1126, 412] width 140 height 40
